Goal: Task Accomplishment & Management: Manage account settings

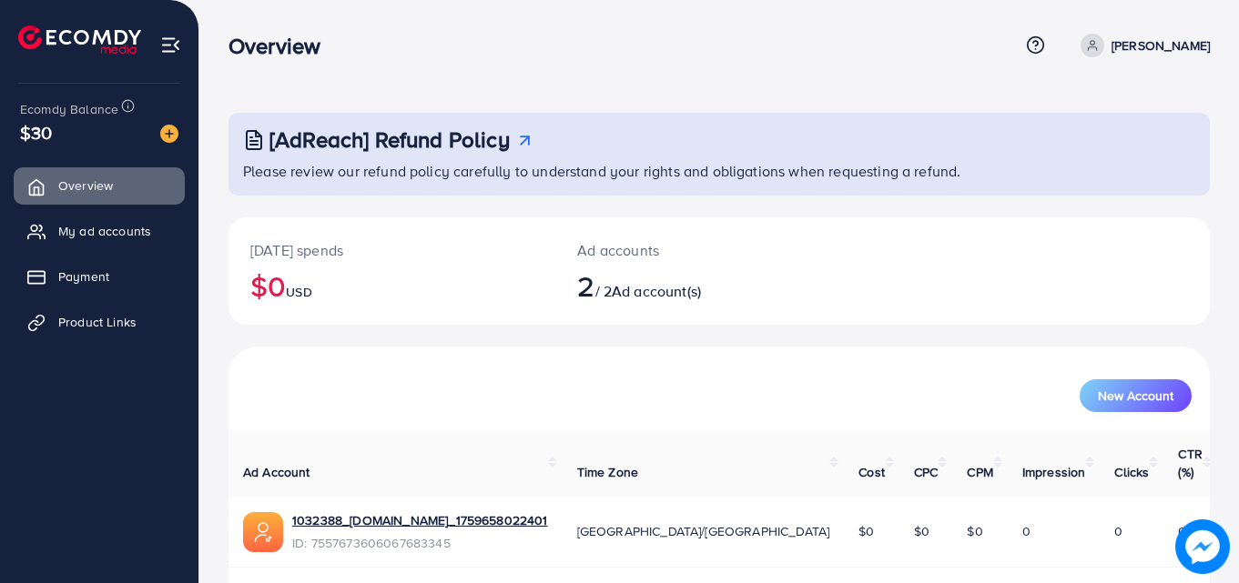
scroll to position [115, 0]
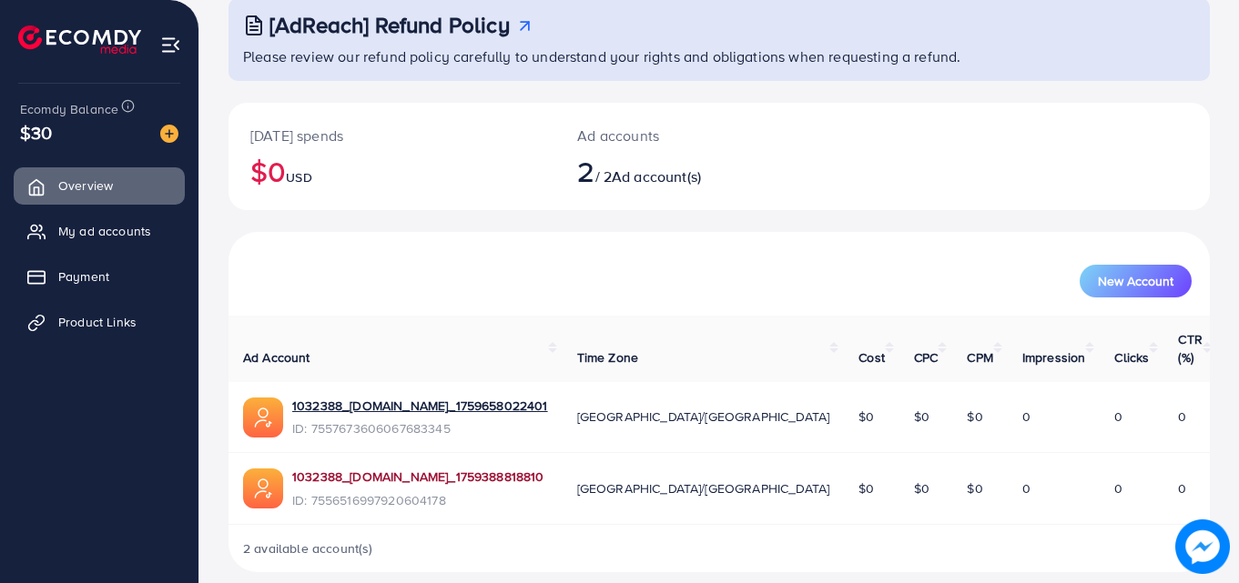
click at [390, 468] on link "1032388_[DOMAIN_NAME]_1759388818810" at bounding box center [418, 477] width 252 height 18
click at [89, 221] on link "My ad accounts" at bounding box center [99, 231] width 171 height 36
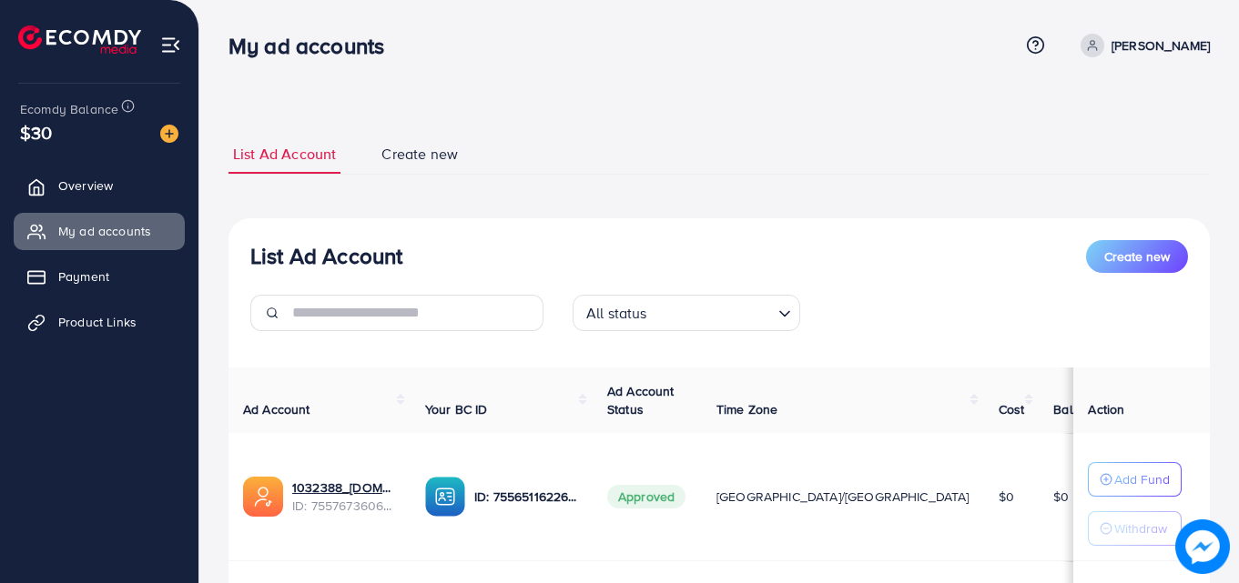
click at [1038, 533] on td "$0" at bounding box center [1076, 497] width 77 height 128
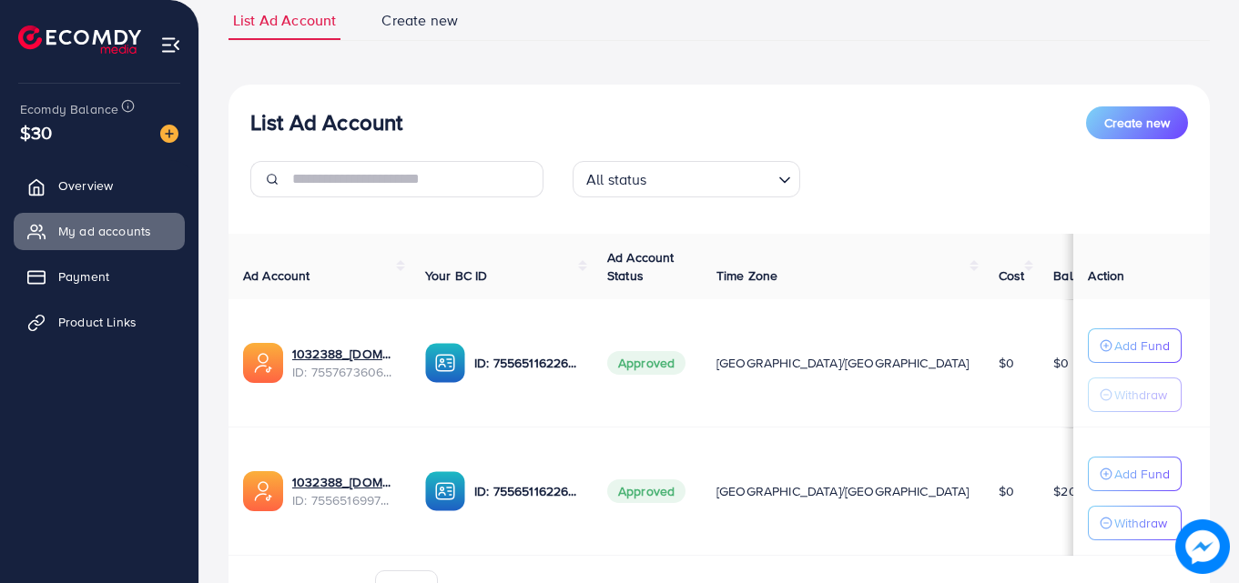
scroll to position [136, 0]
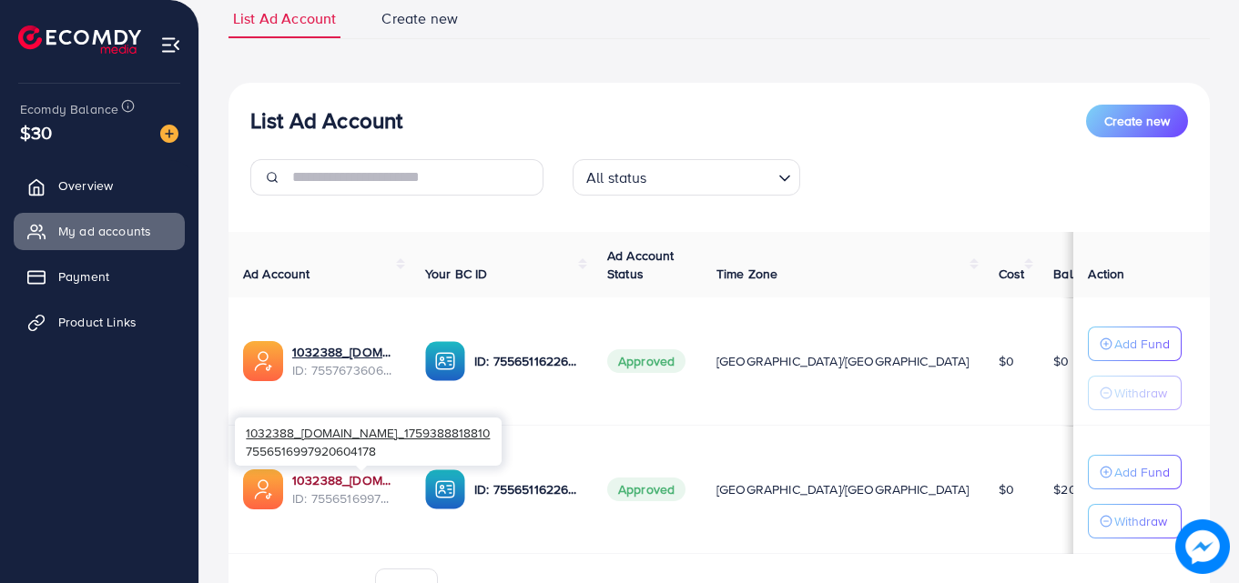
click at [395, 477] on link "1032388_[DOMAIN_NAME]_1759388818810" at bounding box center [344, 480] width 104 height 18
click at [390, 482] on link "1032388_[DOMAIN_NAME]_1759388818810" at bounding box center [344, 480] width 104 height 18
click at [396, 477] on link "1032388_[DOMAIN_NAME]_1759388818810" at bounding box center [344, 480] width 104 height 18
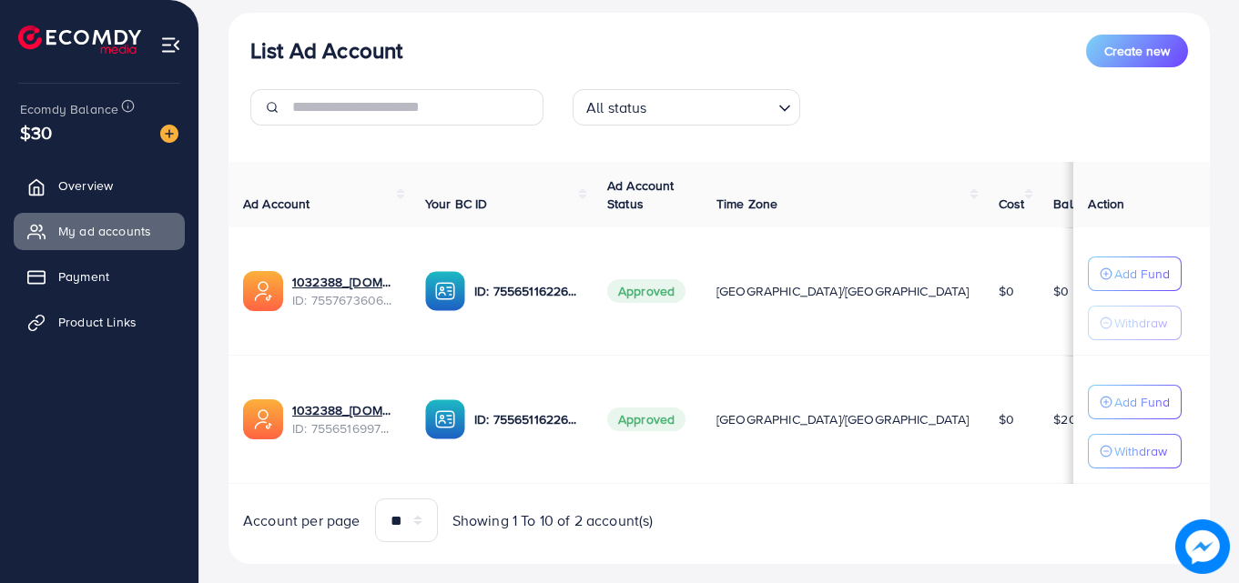
scroll to position [207, 0]
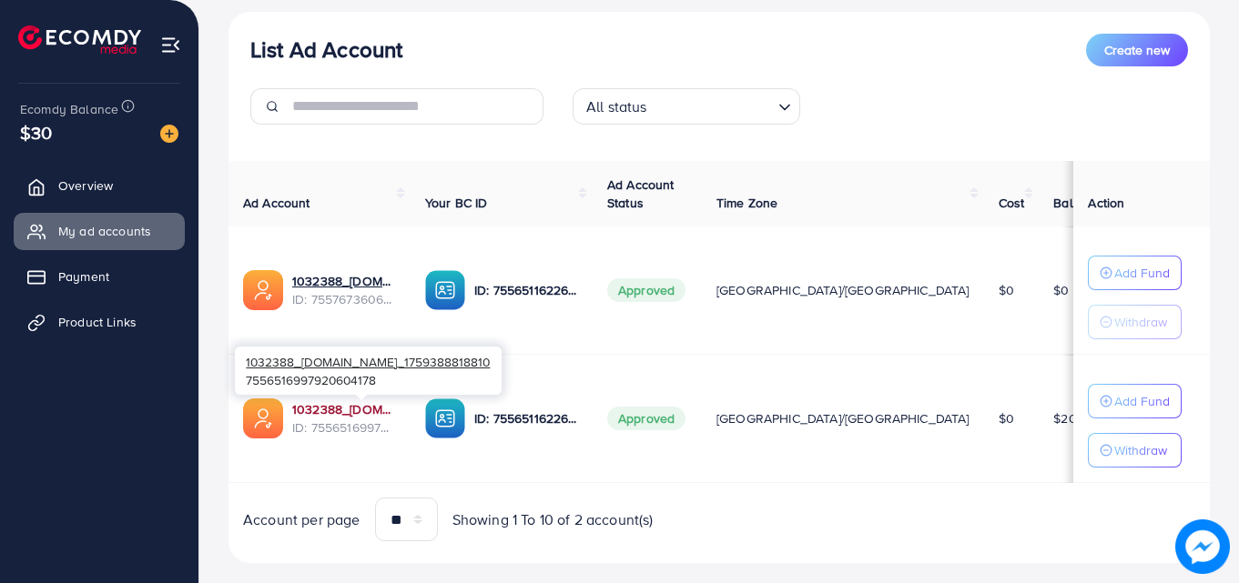
click at [359, 410] on link "1032388_[DOMAIN_NAME]_1759388818810" at bounding box center [344, 409] width 104 height 18
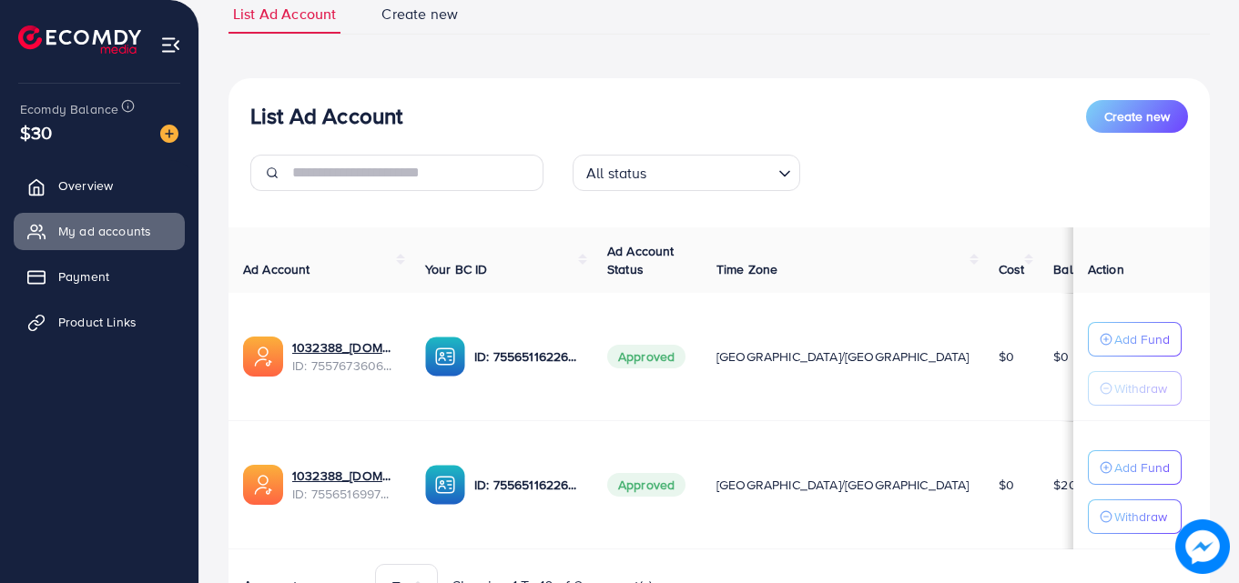
scroll to position [158, 0]
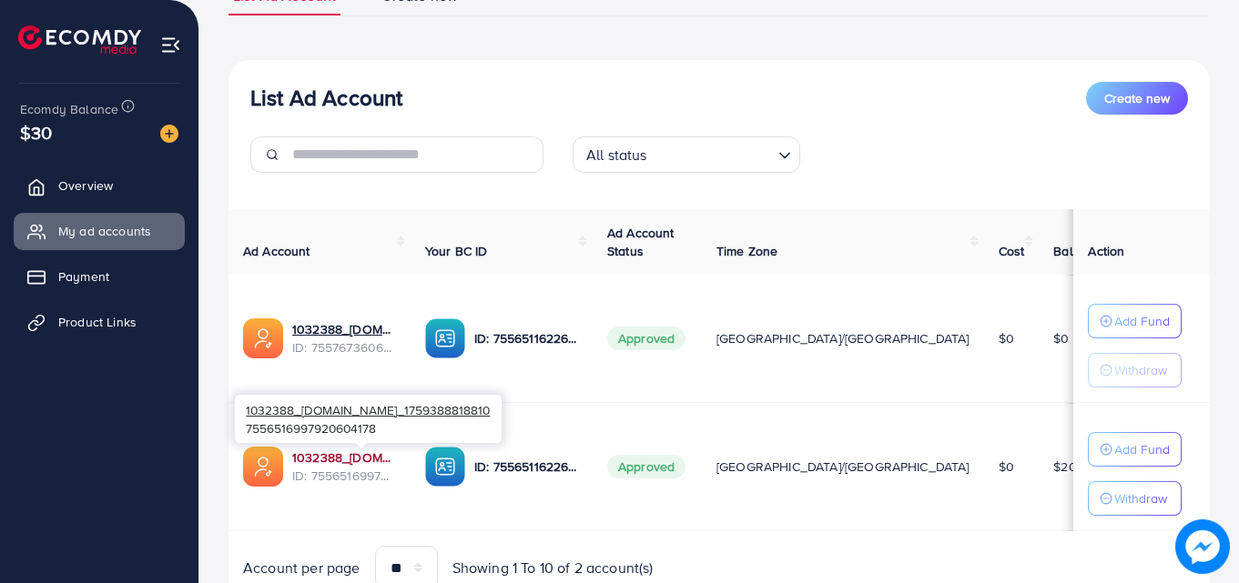
click at [329, 456] on link "1032388_[DOMAIN_NAME]_1759388818810" at bounding box center [344, 458] width 104 height 18
